Goal: Task Accomplishment & Management: Complete application form

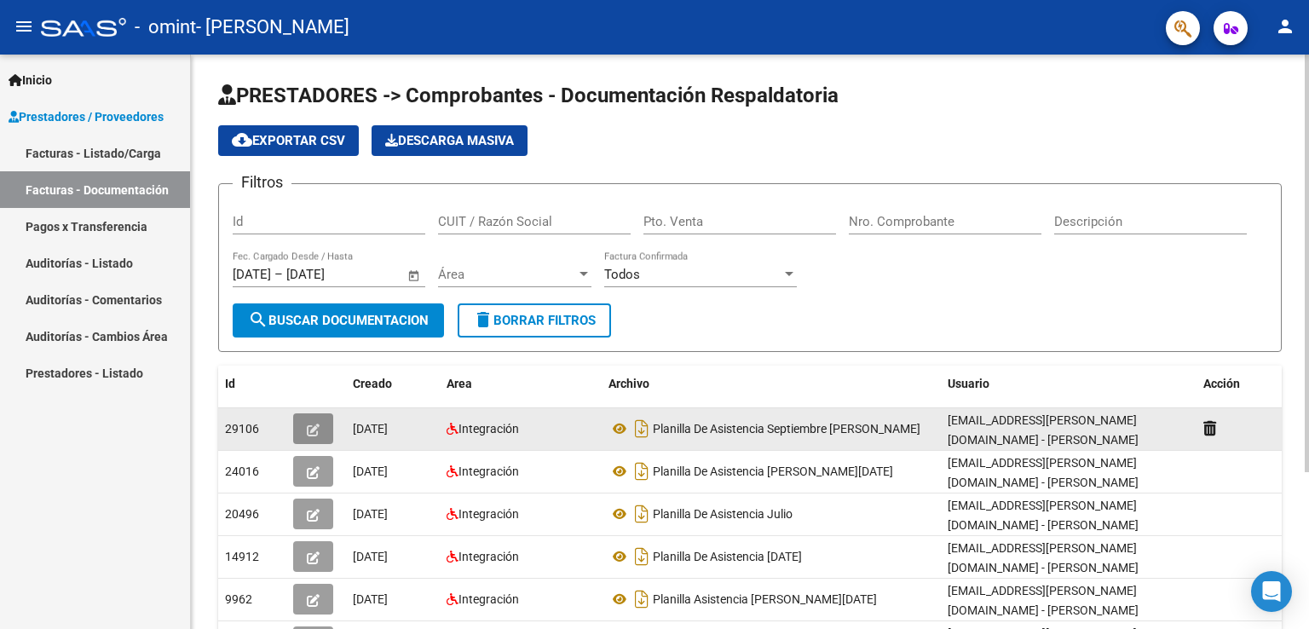
click at [315, 434] on icon "button" at bounding box center [313, 430] width 13 height 13
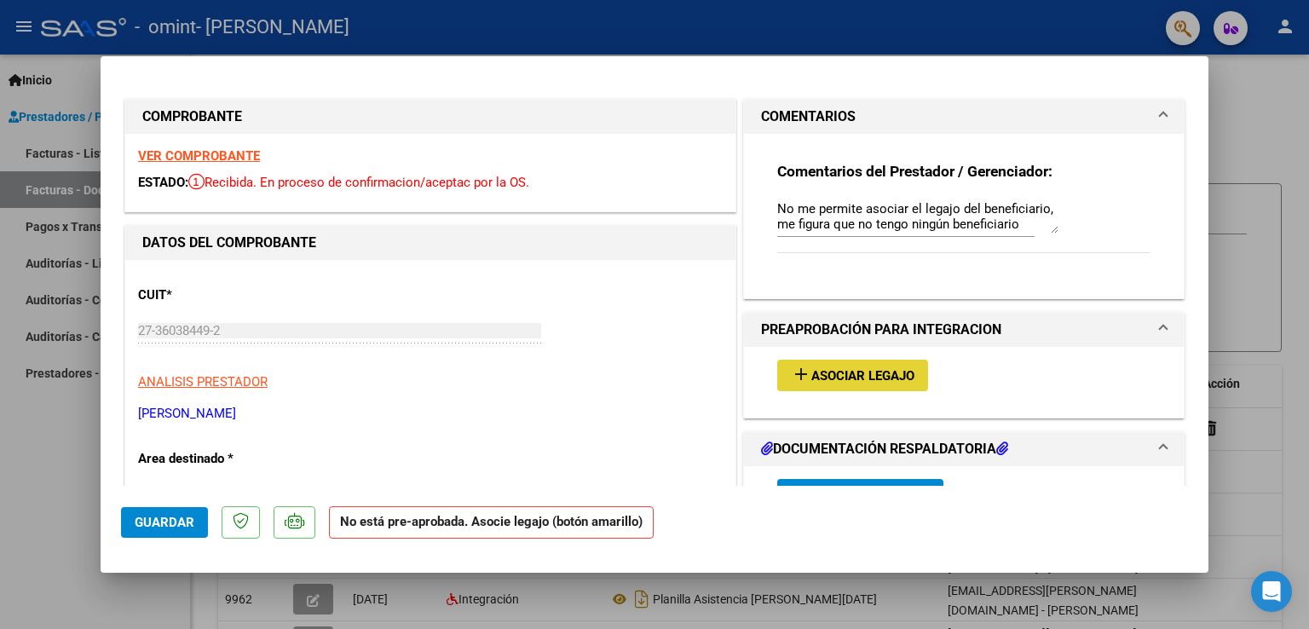
click at [860, 371] on span "Asociar Legajo" at bounding box center [862, 375] width 103 height 15
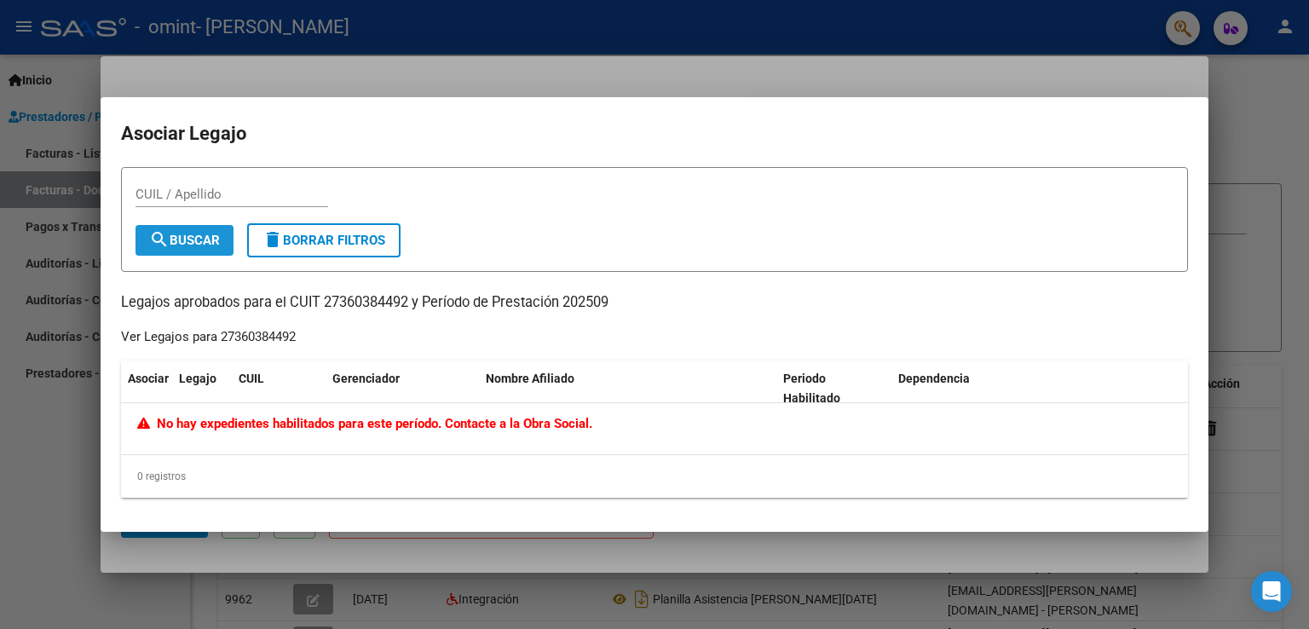
click at [200, 244] on span "search Buscar" at bounding box center [184, 240] width 71 height 15
click at [505, 84] on div at bounding box center [654, 314] width 1309 height 629
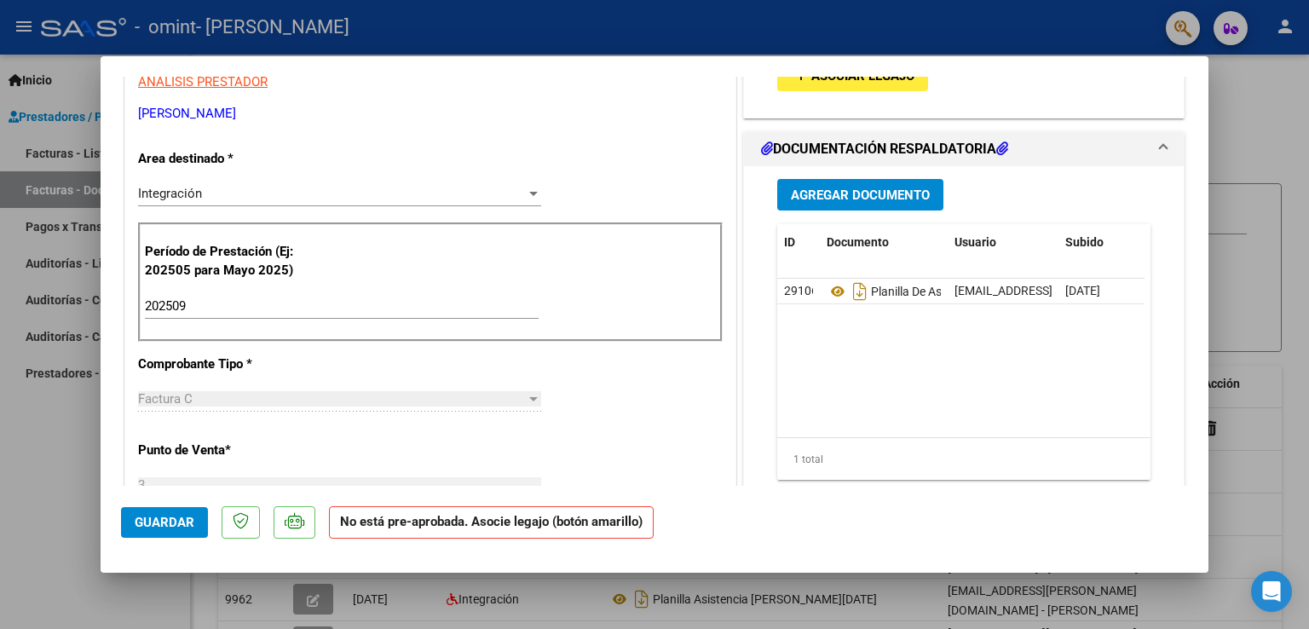
scroll to position [290, 0]
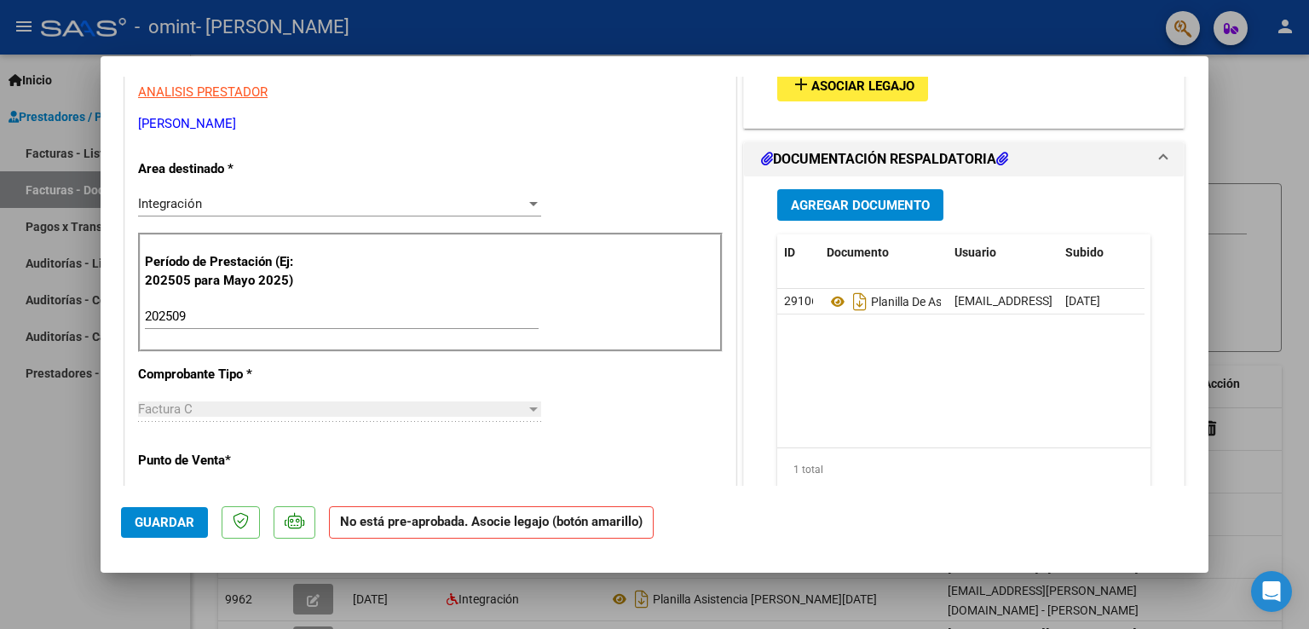
click at [492, 193] on div "Integración Seleccionar Area" at bounding box center [339, 204] width 403 height 26
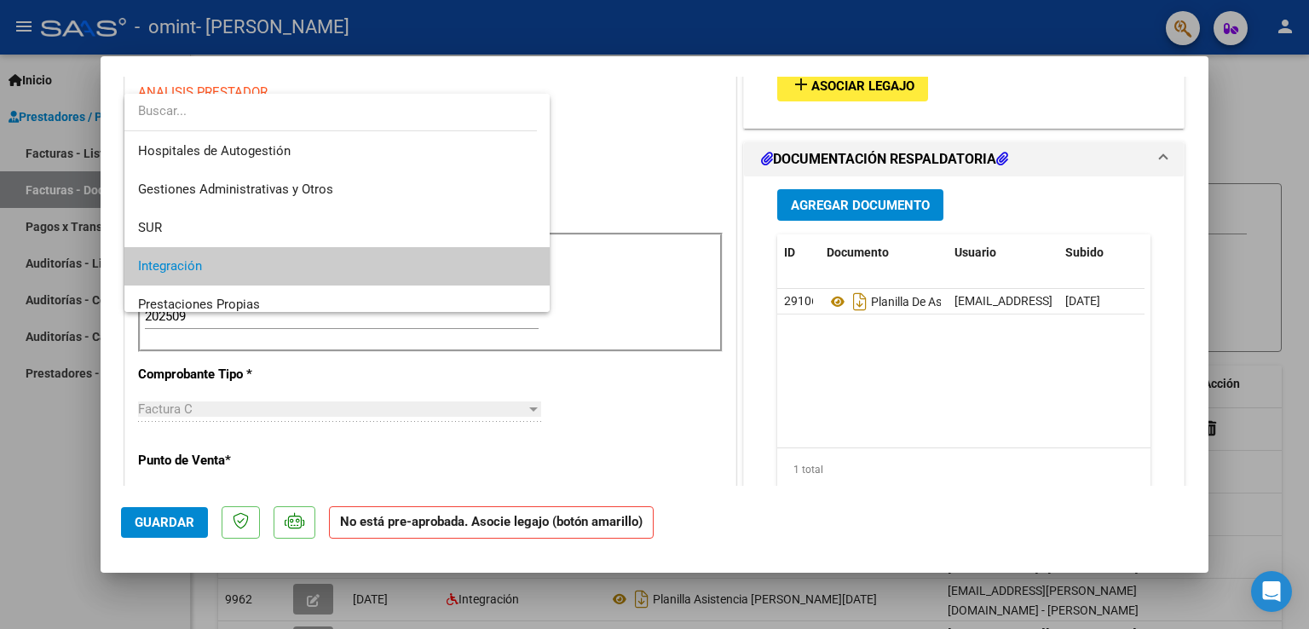
scroll to position [63, 0]
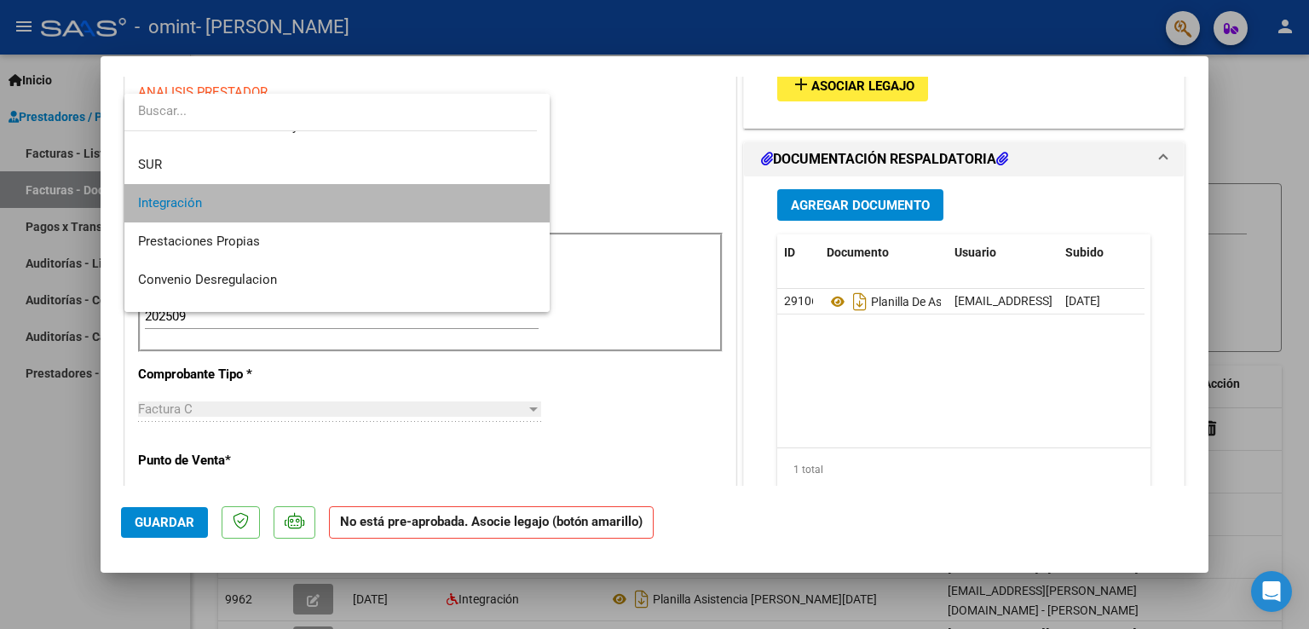
click at [490, 199] on span "Integración" at bounding box center [337, 203] width 399 height 38
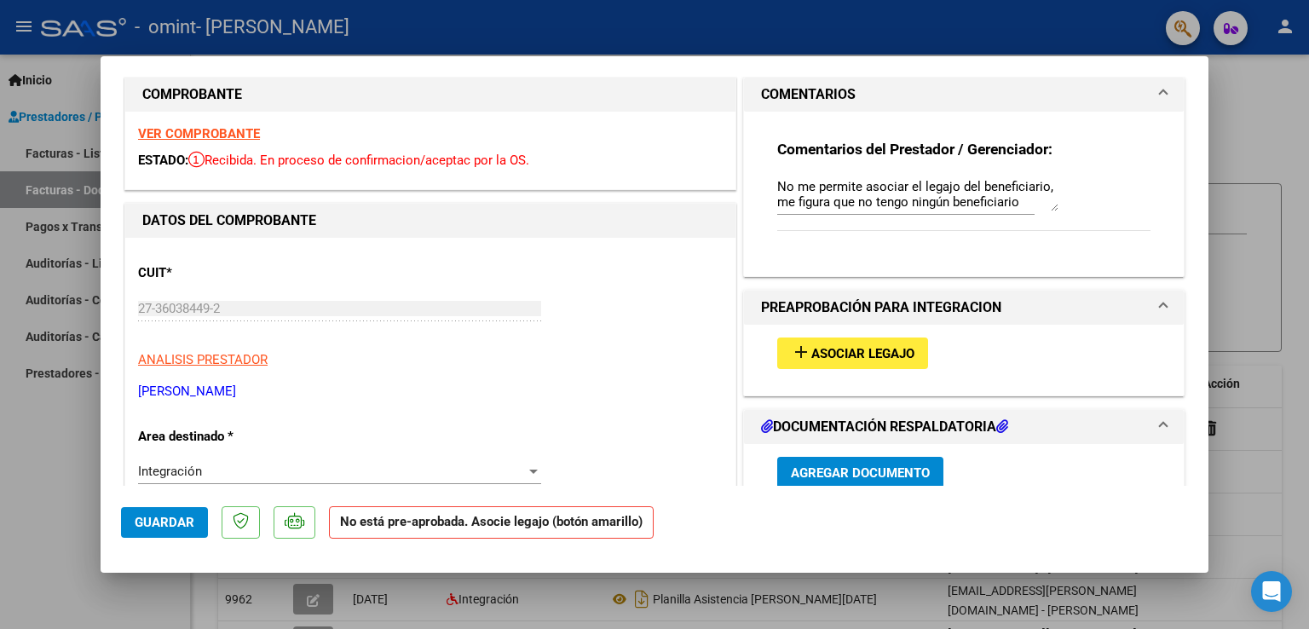
scroll to position [0, 0]
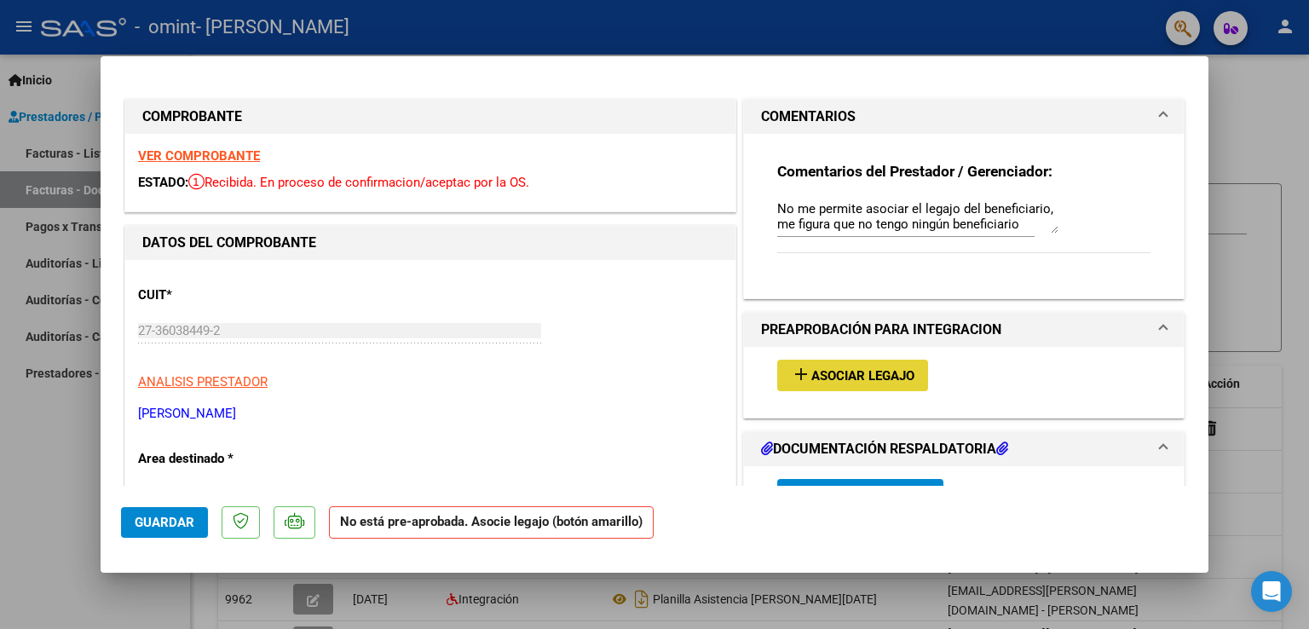
click at [869, 375] on span "Asociar Legajo" at bounding box center [862, 375] width 103 height 15
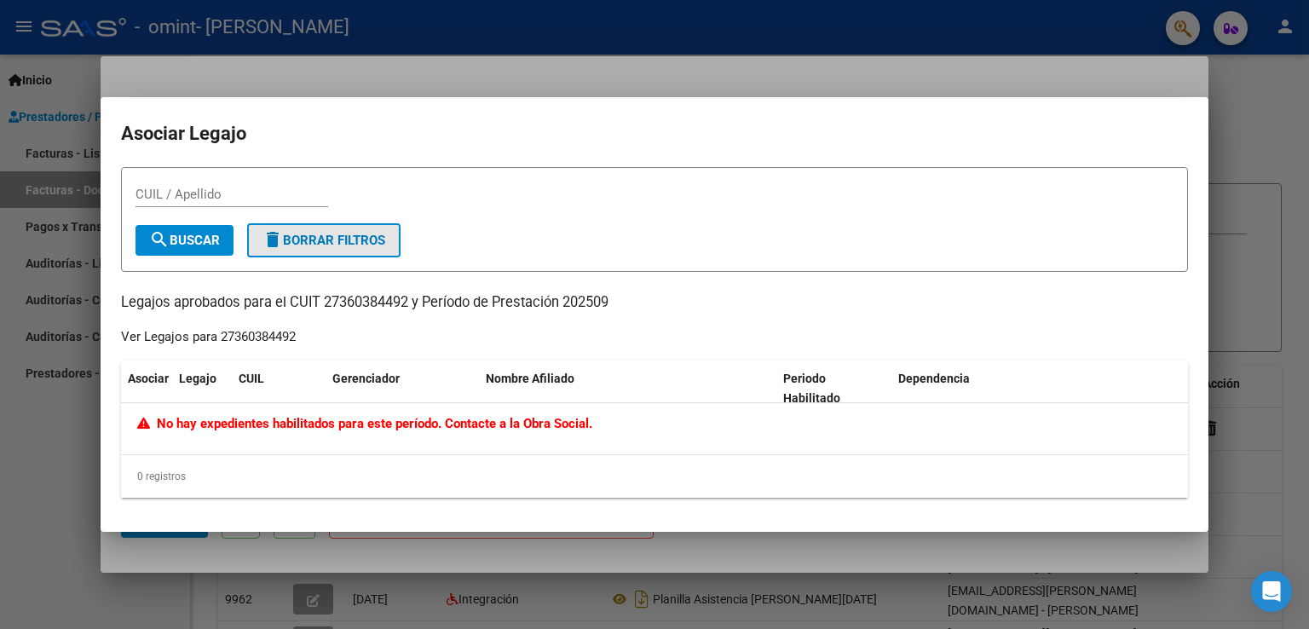
click at [292, 234] on span "delete Borrar Filtros" at bounding box center [324, 240] width 123 height 15
click at [218, 246] on span "search Buscar" at bounding box center [184, 240] width 71 height 15
click at [49, 528] on div at bounding box center [654, 314] width 1309 height 629
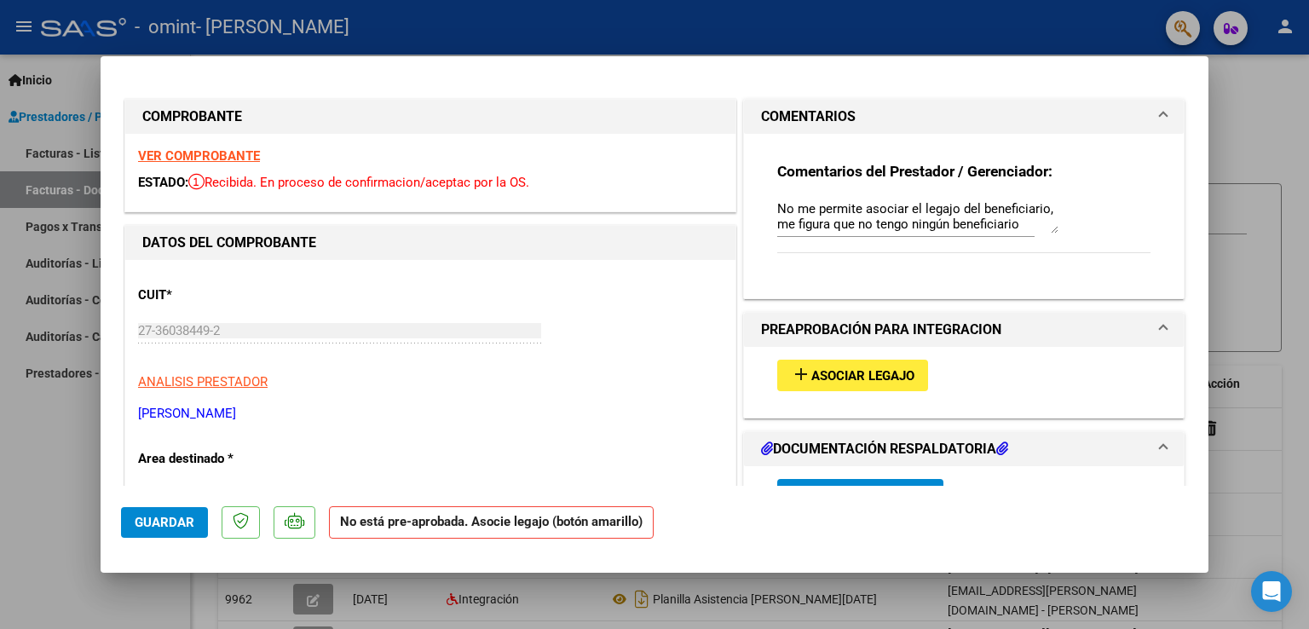
click at [800, 38] on div at bounding box center [654, 314] width 1309 height 629
type input "$ 0,00"
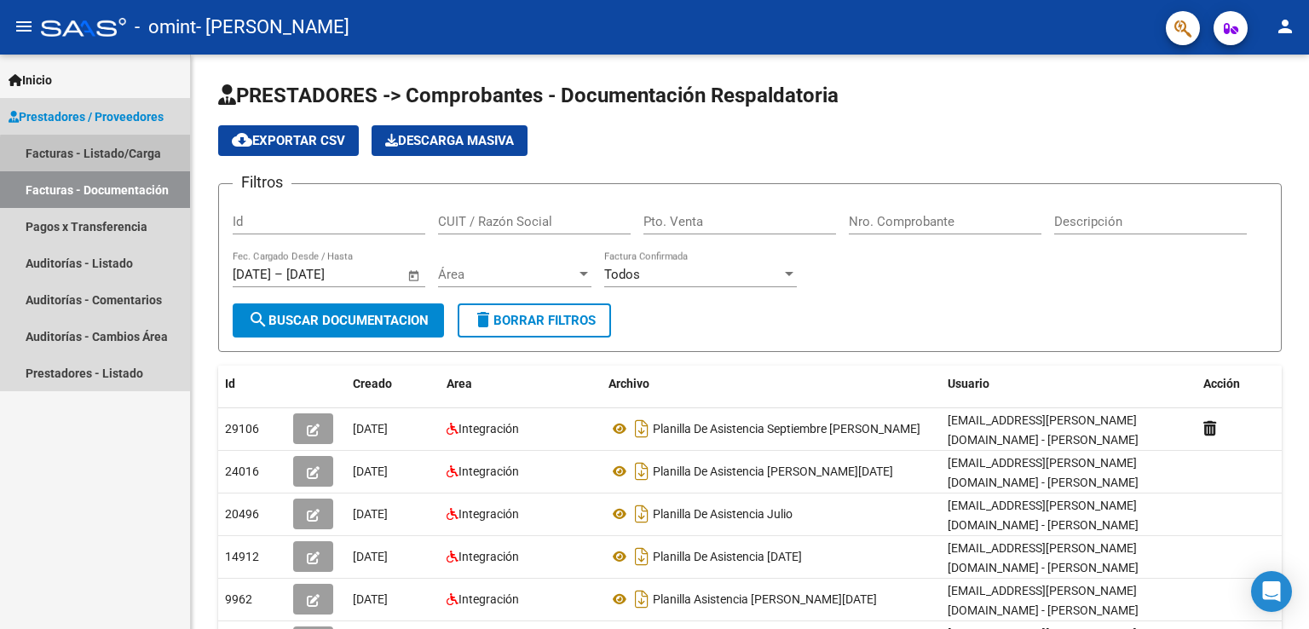
click at [124, 157] on link "Facturas - Listado/Carga" at bounding box center [95, 153] width 190 height 37
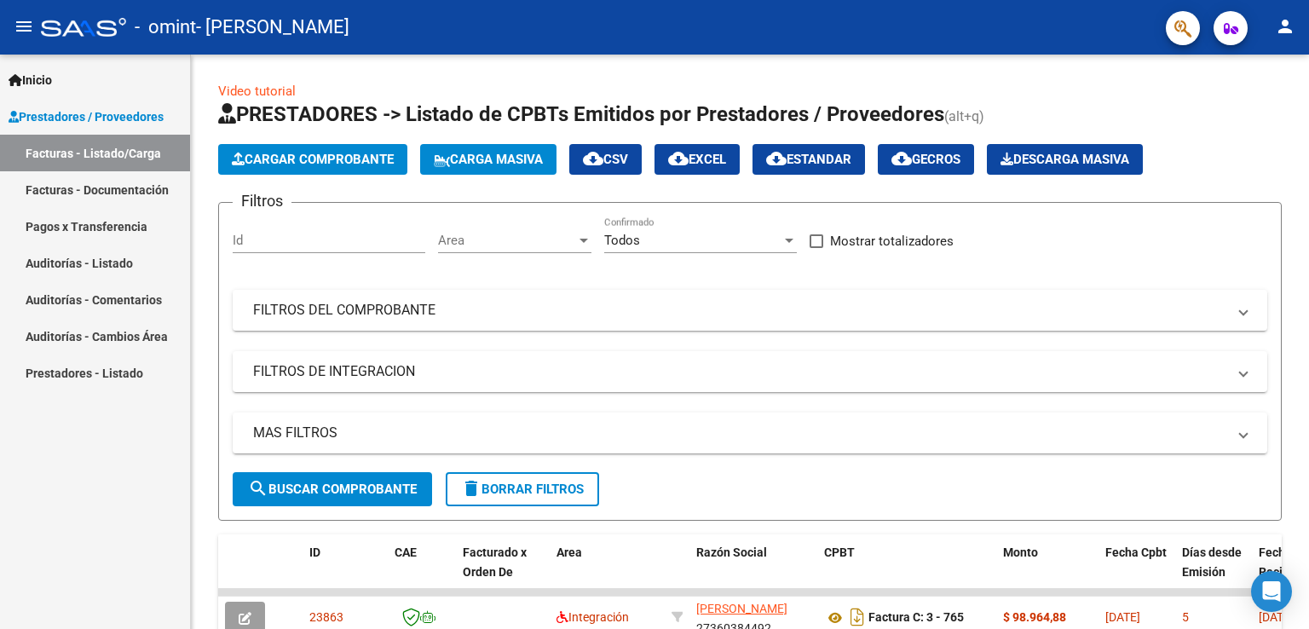
click at [72, 573] on div "Inicio Instructivos Contacto OS Prestadores / Proveedores Facturas - Listado/Ca…" at bounding box center [95, 342] width 190 height 575
click at [1308, 315] on div at bounding box center [1307, 220] width 4 height 331
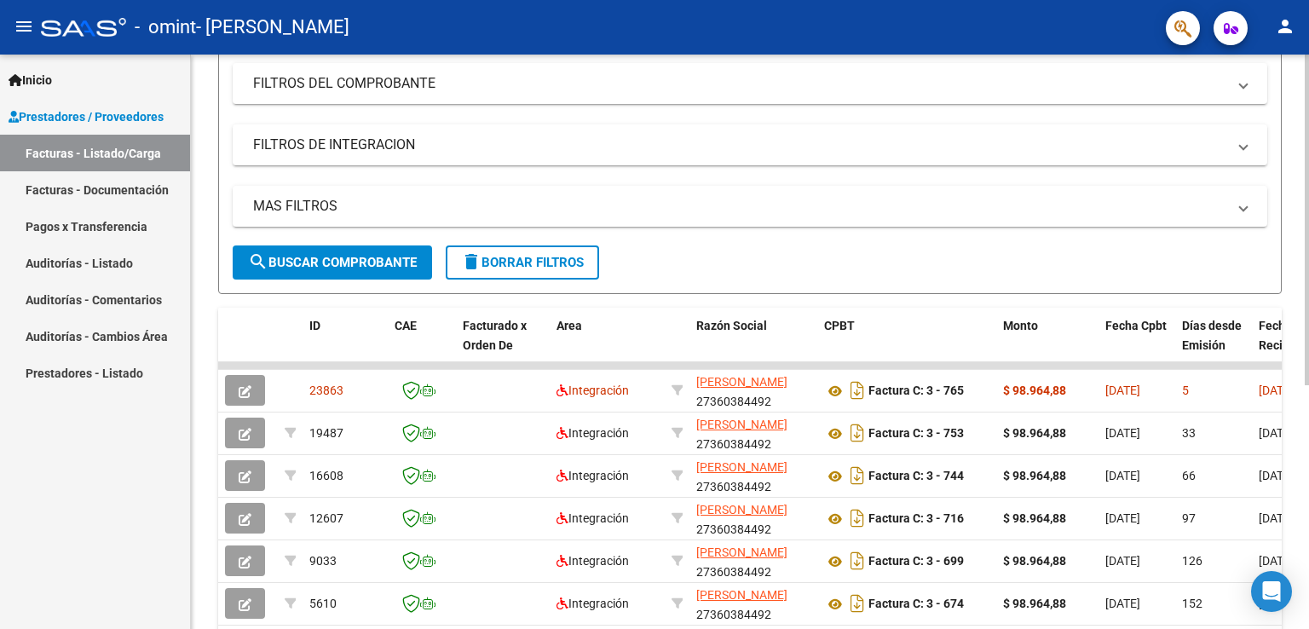
click at [1308, 507] on div at bounding box center [1307, 353] width 4 height 331
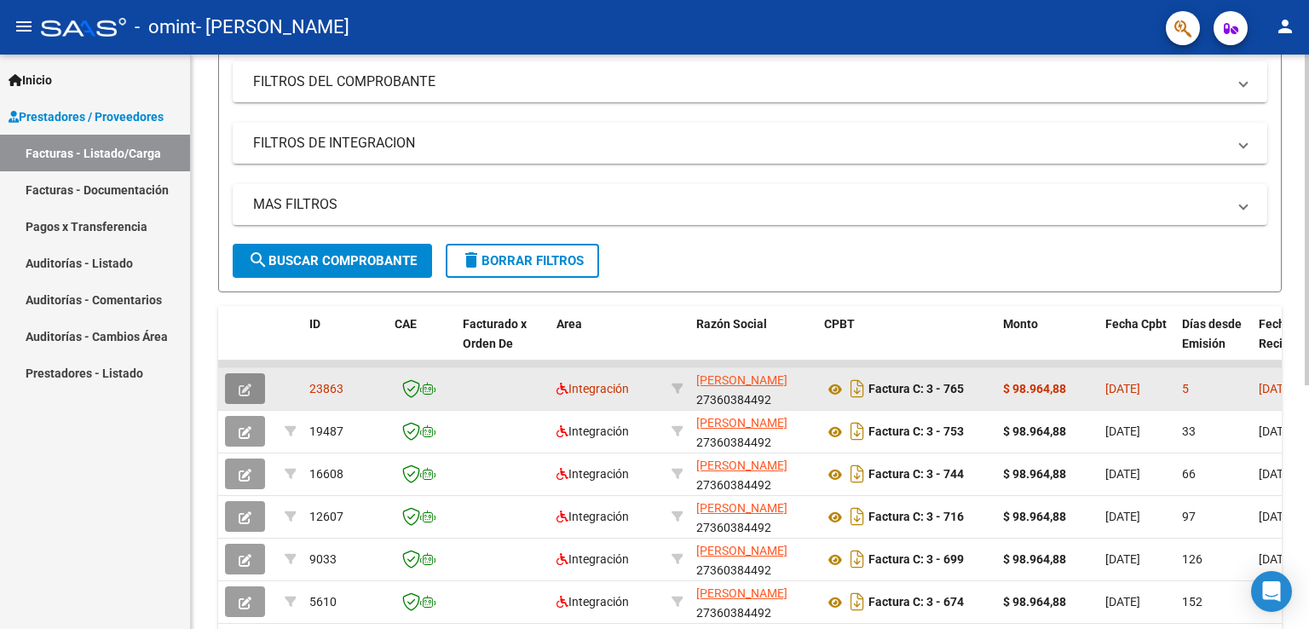
click at [252, 384] on button "button" at bounding box center [245, 388] width 40 height 31
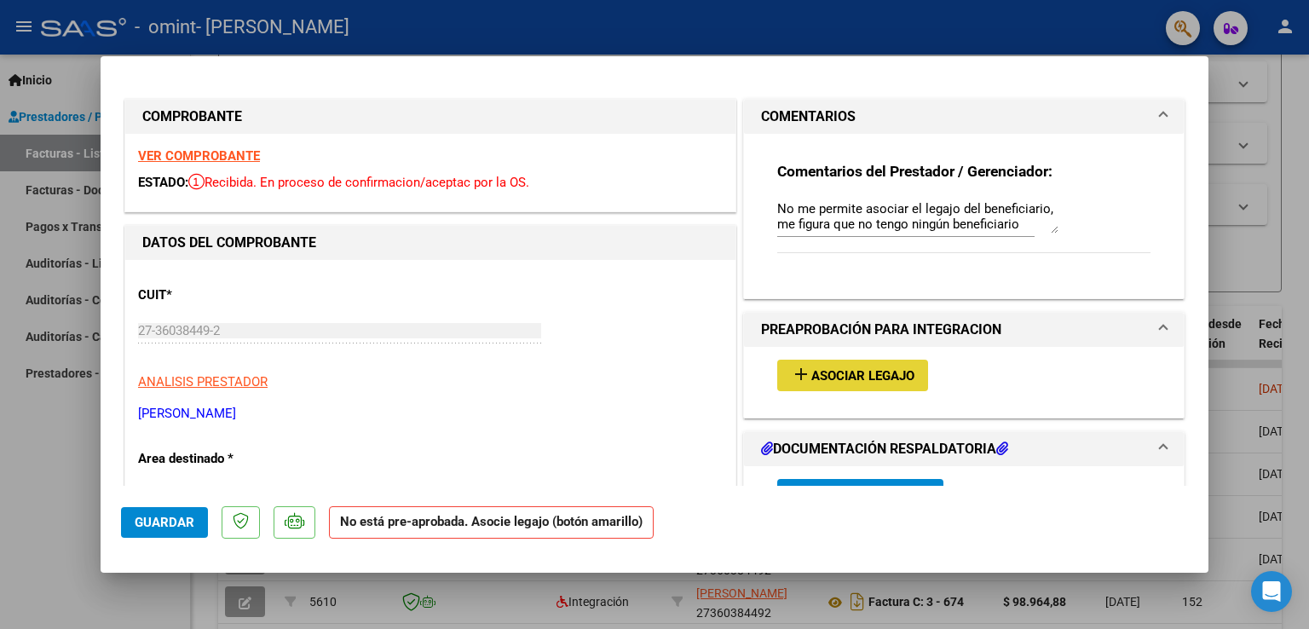
click at [813, 376] on span "Asociar Legajo" at bounding box center [862, 375] width 103 height 15
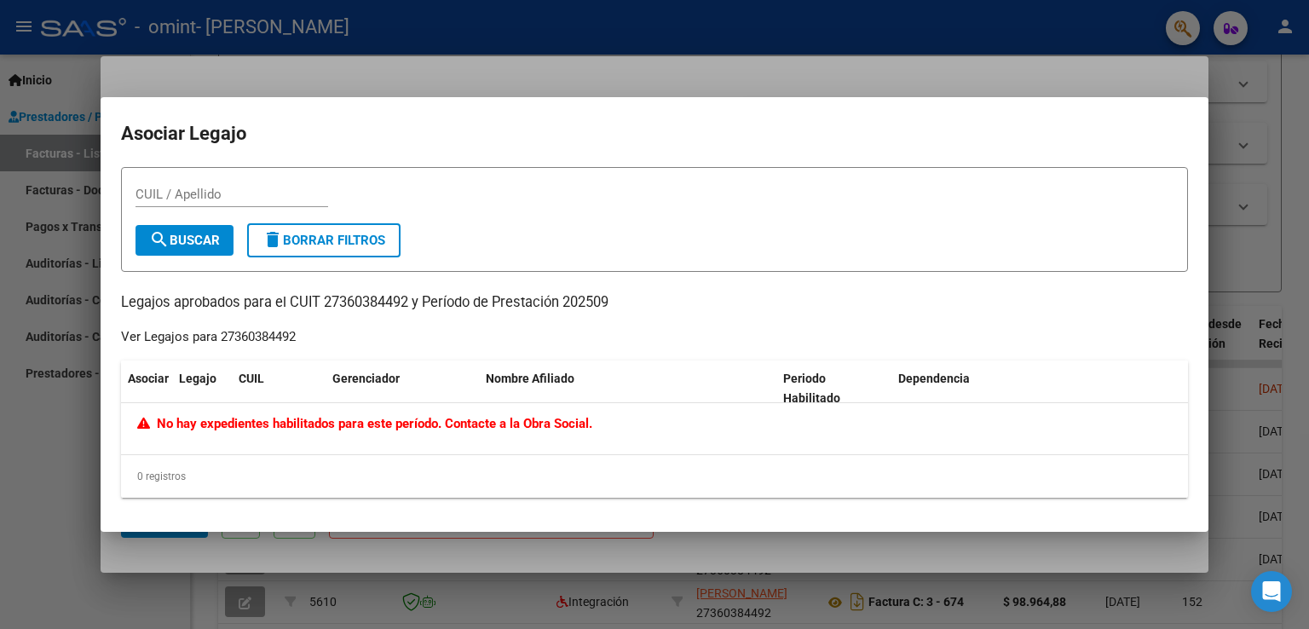
click at [1087, 26] on div at bounding box center [654, 314] width 1309 height 629
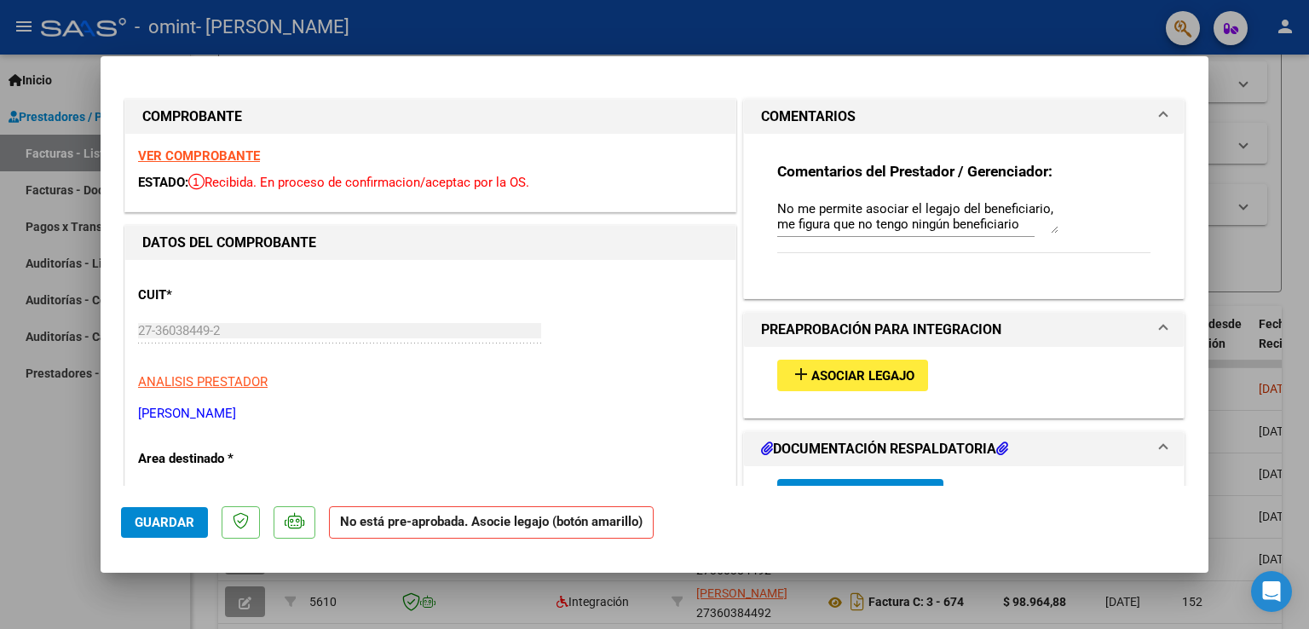
click at [1087, 26] on div at bounding box center [654, 314] width 1309 height 629
type input "$ 0,00"
